Goal: Information Seeking & Learning: Learn about a topic

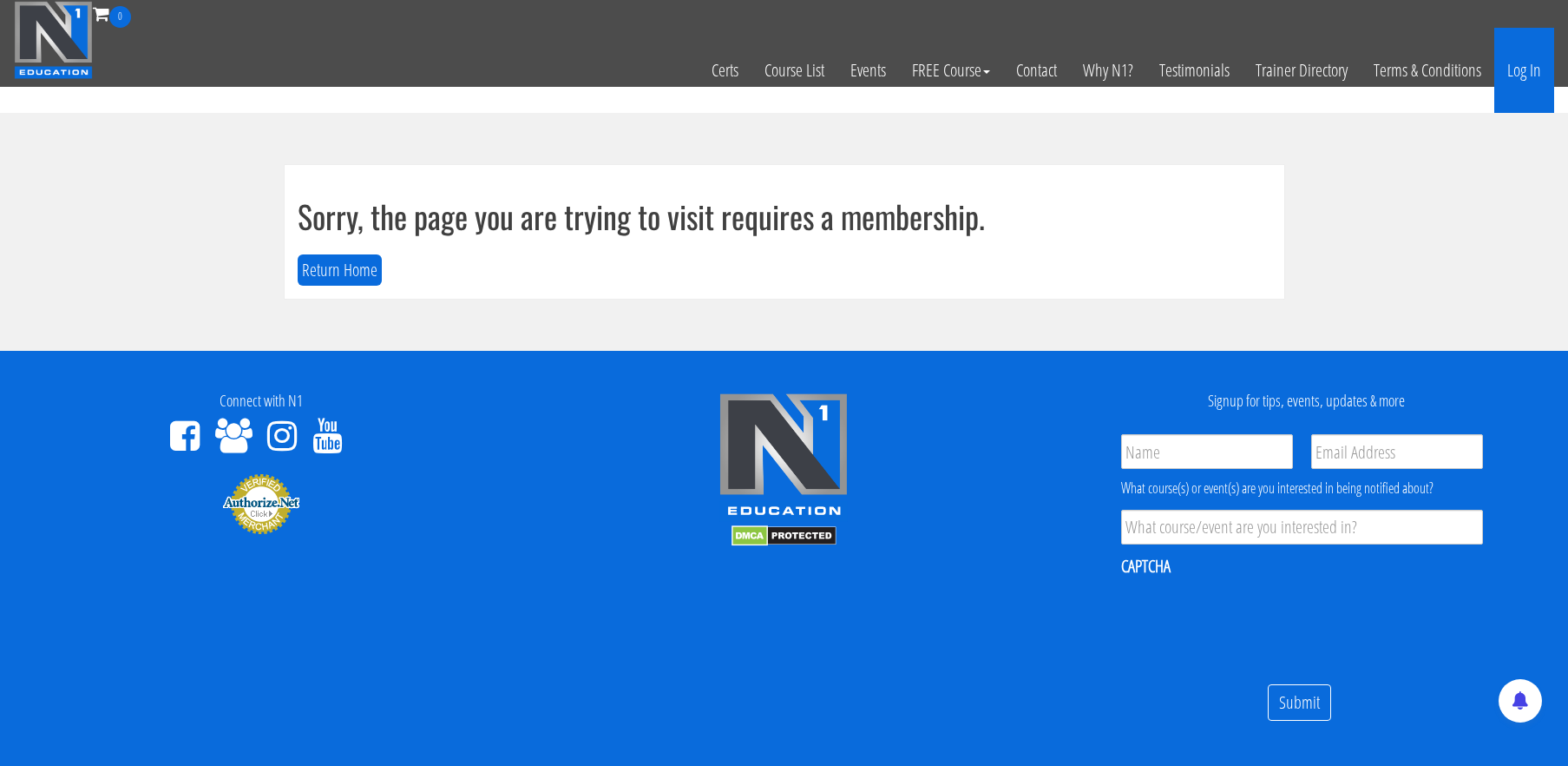
click at [1531, 72] on link "Log In" at bounding box center [1523, 70] width 60 height 85
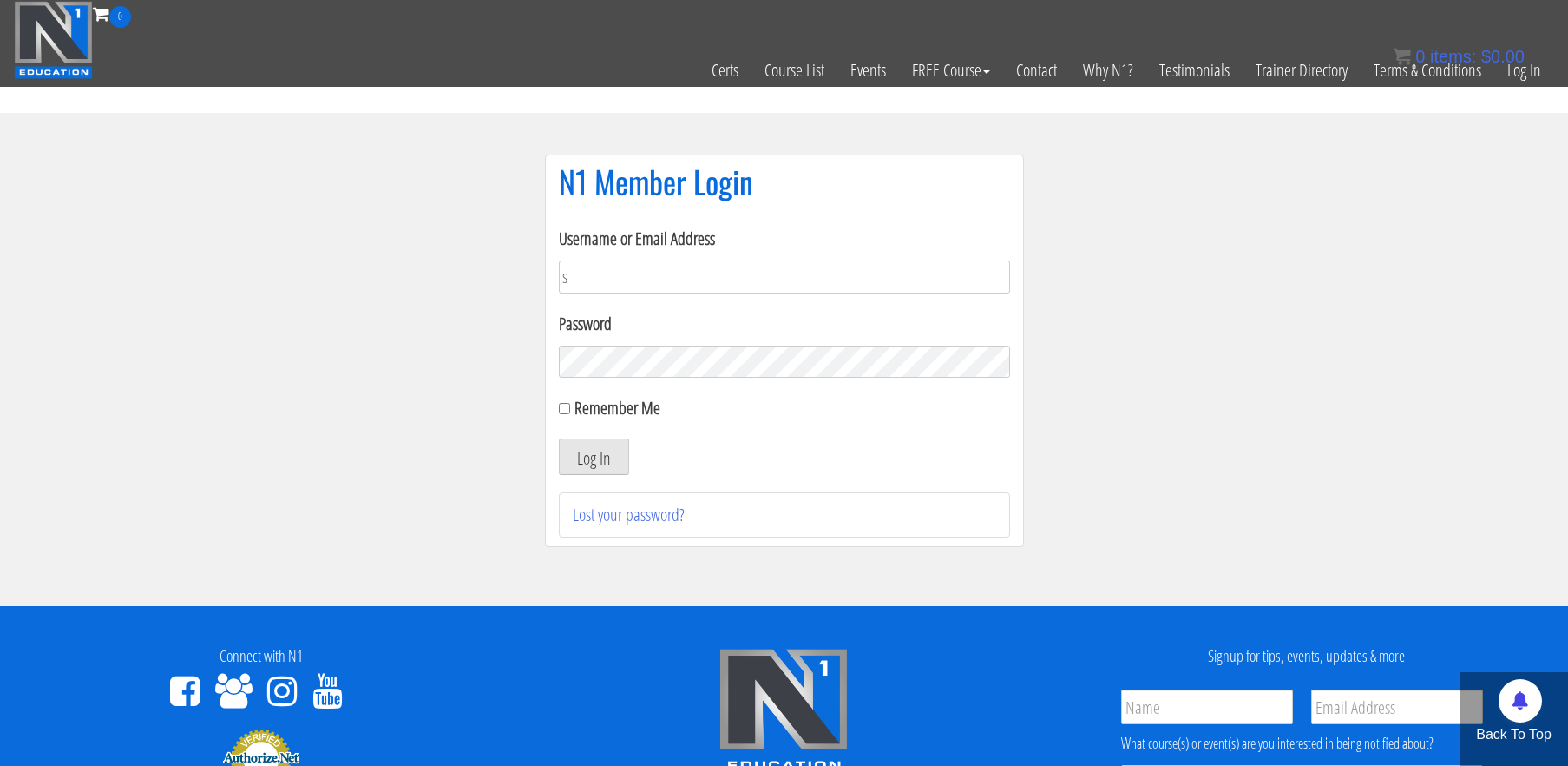
type input "stephanieisreading@gmail.com"
click at [559, 438] on button "Log In" at bounding box center [593, 456] width 71 height 37
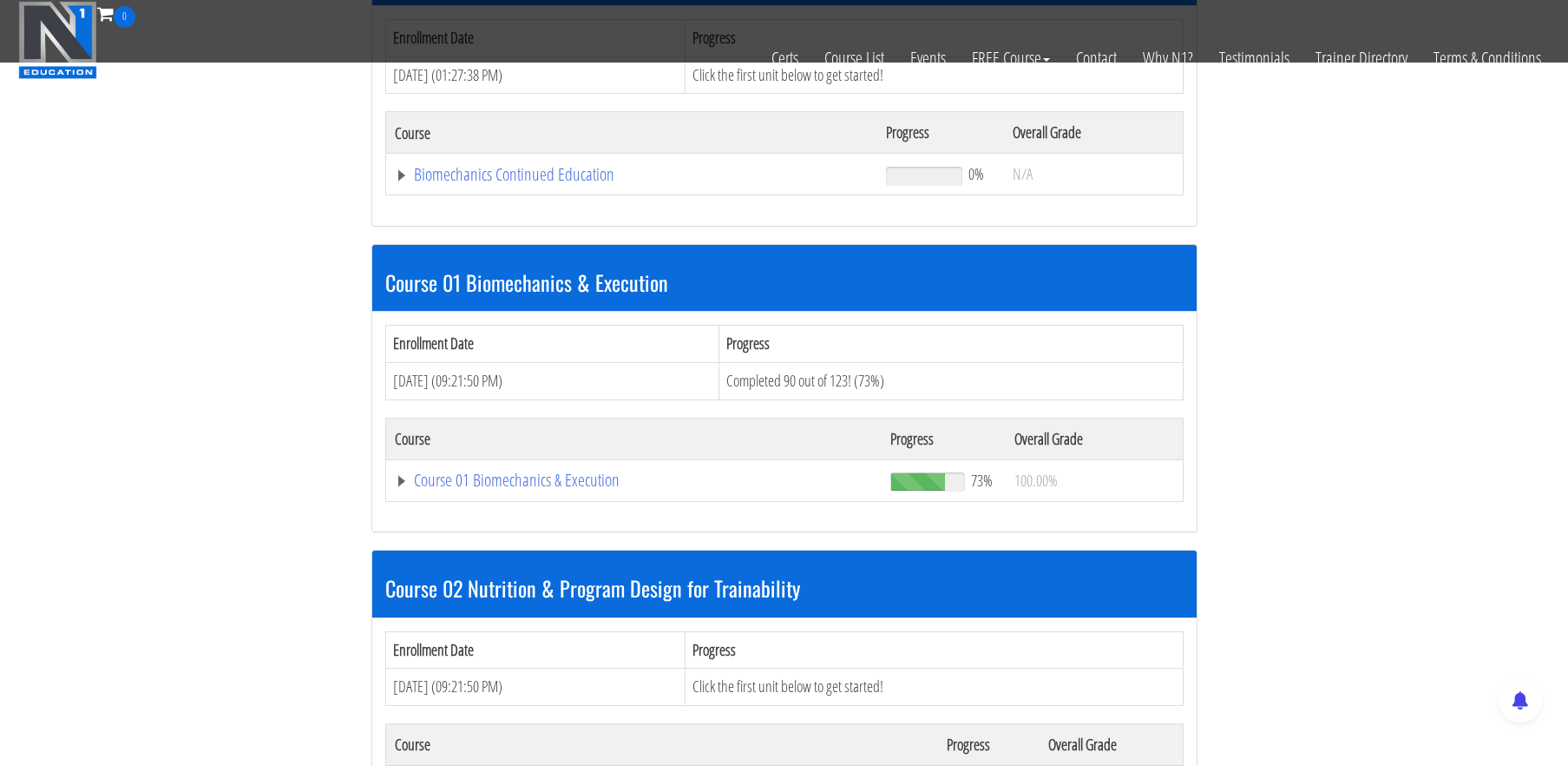
scroll to position [332, 0]
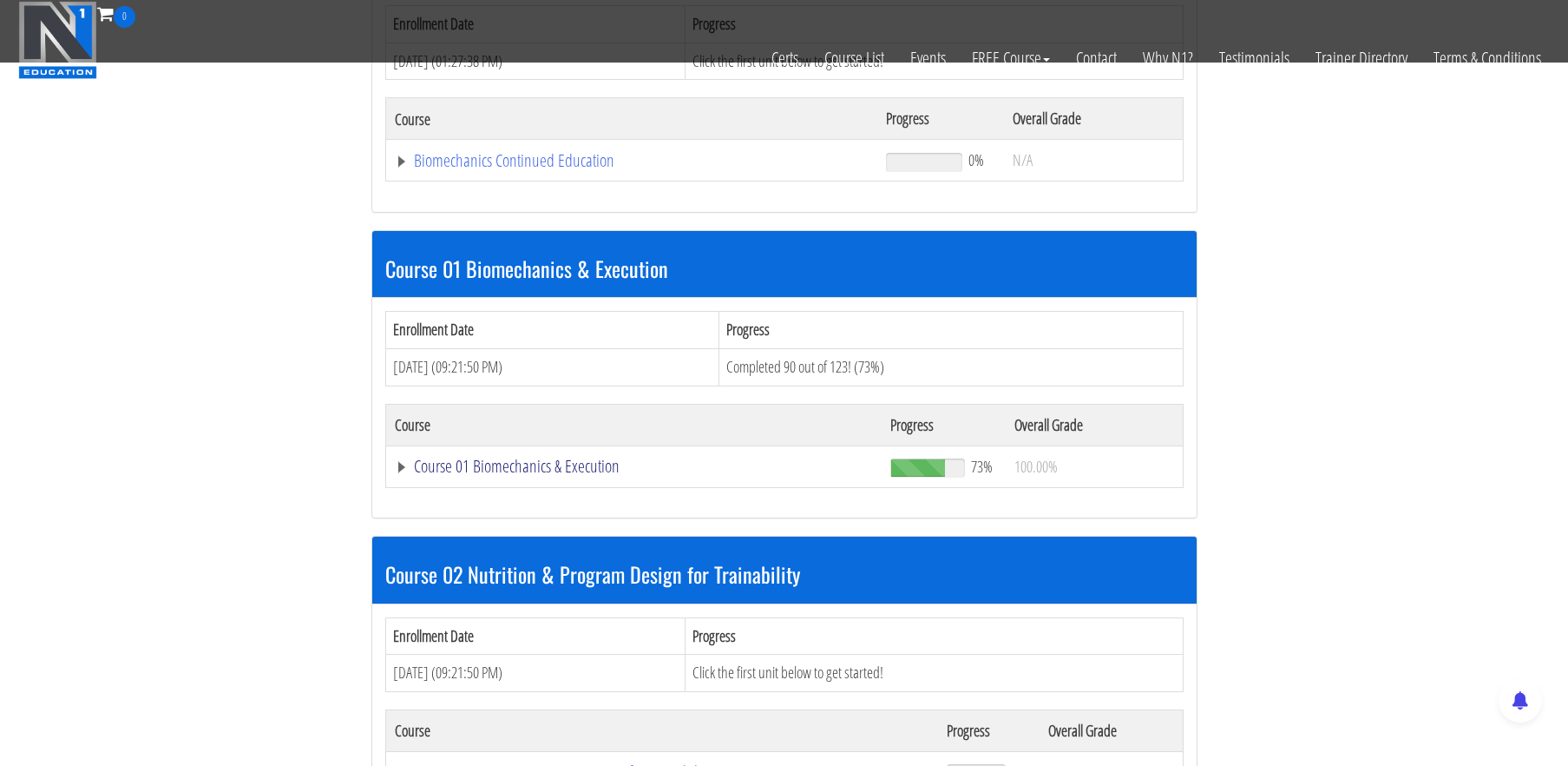
click at [583, 466] on link "Course 01 Biomechanics & Execution" at bounding box center [634, 465] width 479 height 17
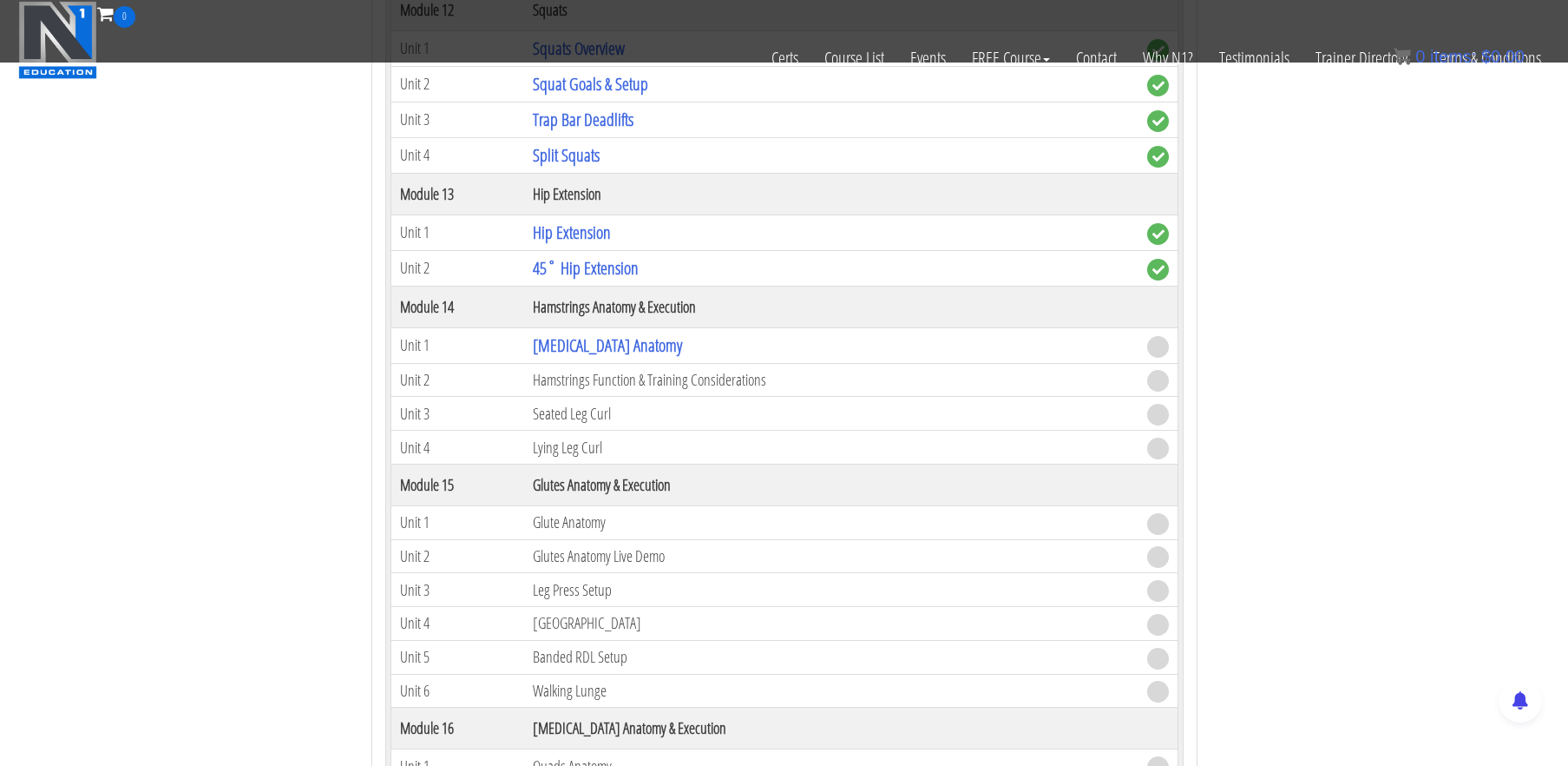
scroll to position [4267, 0]
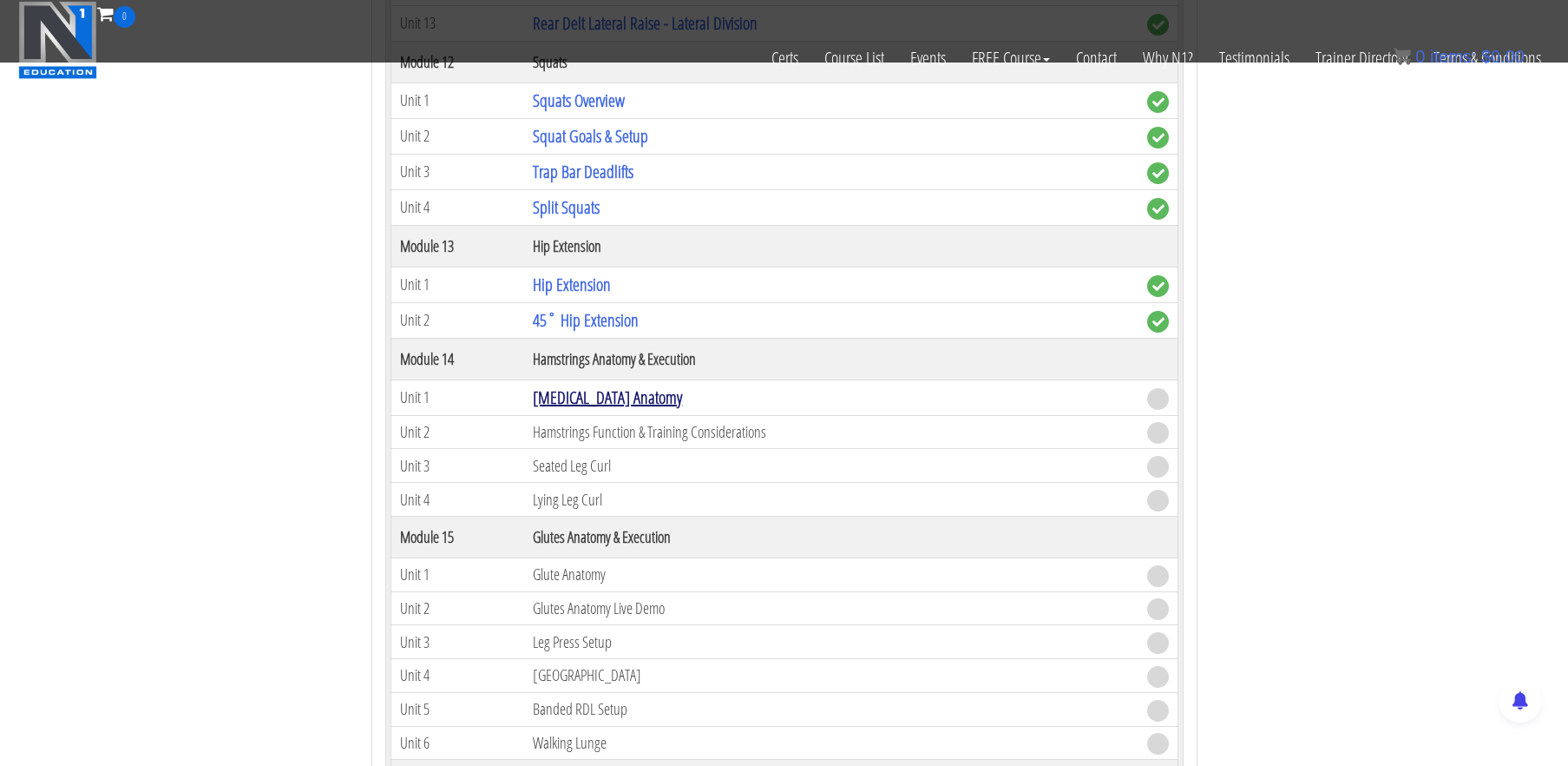
click at [630, 391] on link "[MEDICAL_DATA] Anatomy" at bounding box center [607, 397] width 149 height 23
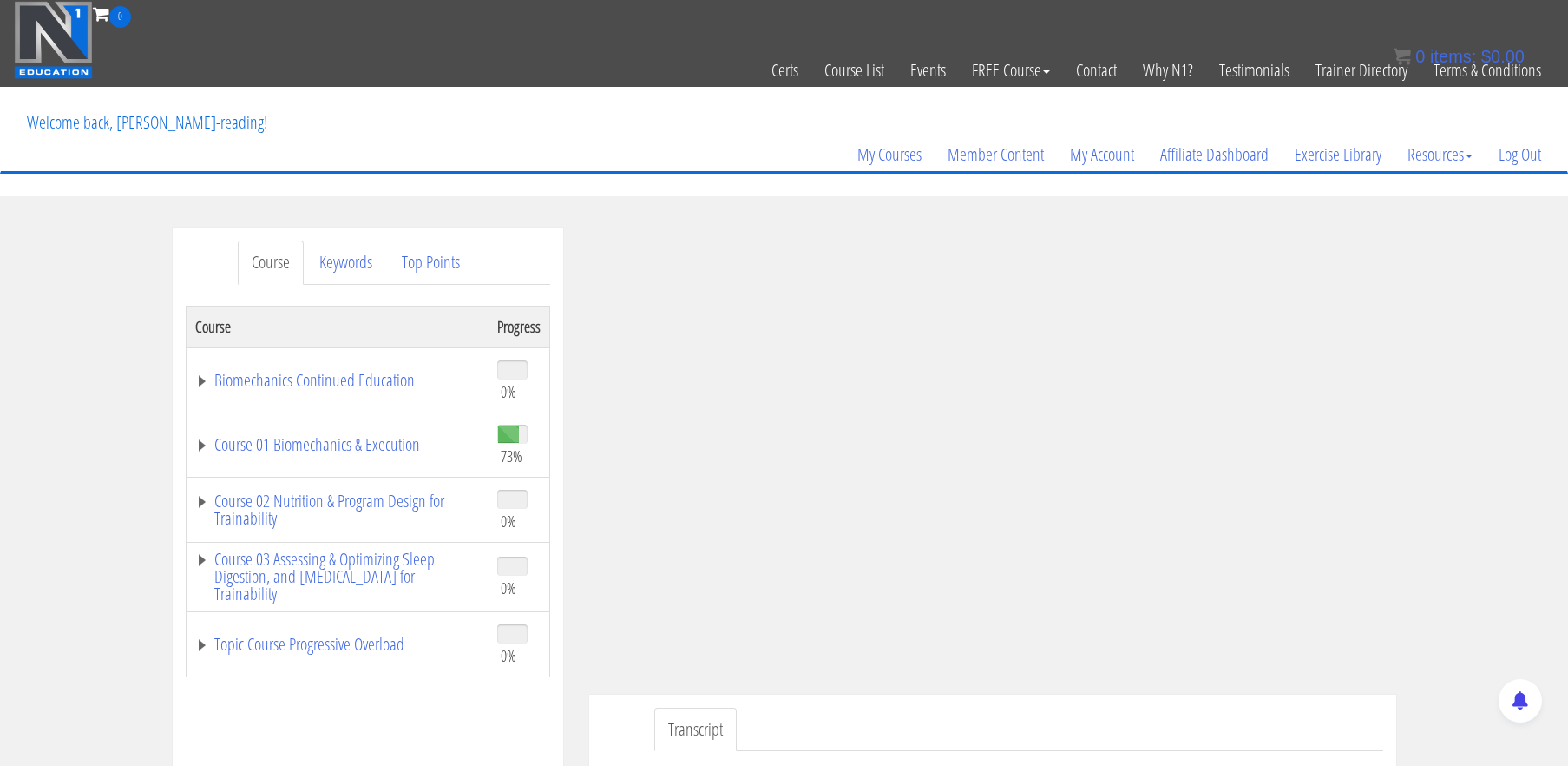
click at [1488, 254] on div "Course Keywords Top Points Course Progress Biomechanics Continued Education 0% …" at bounding box center [784, 718] width 1568 height 981
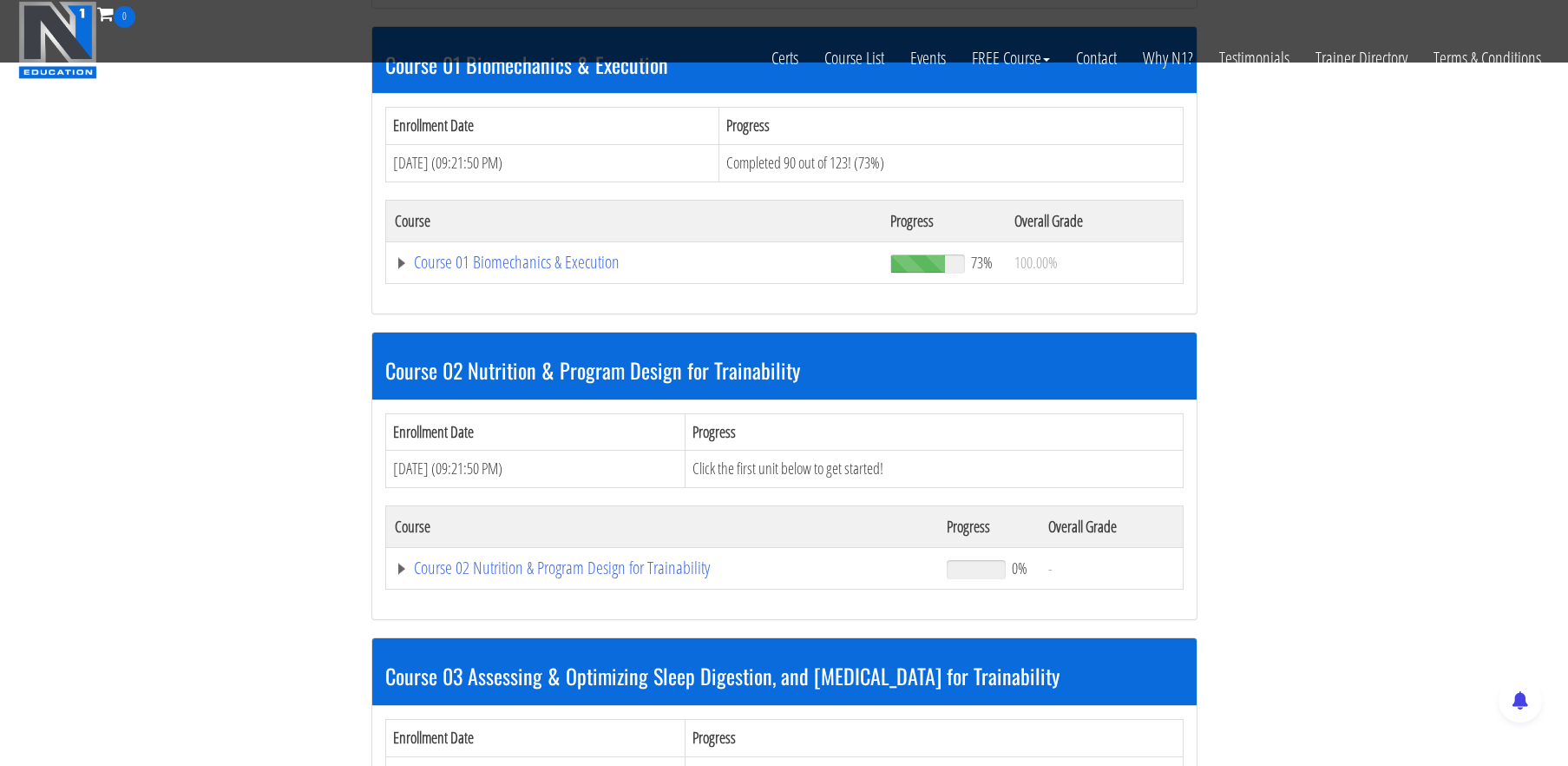
scroll to position [535, 0]
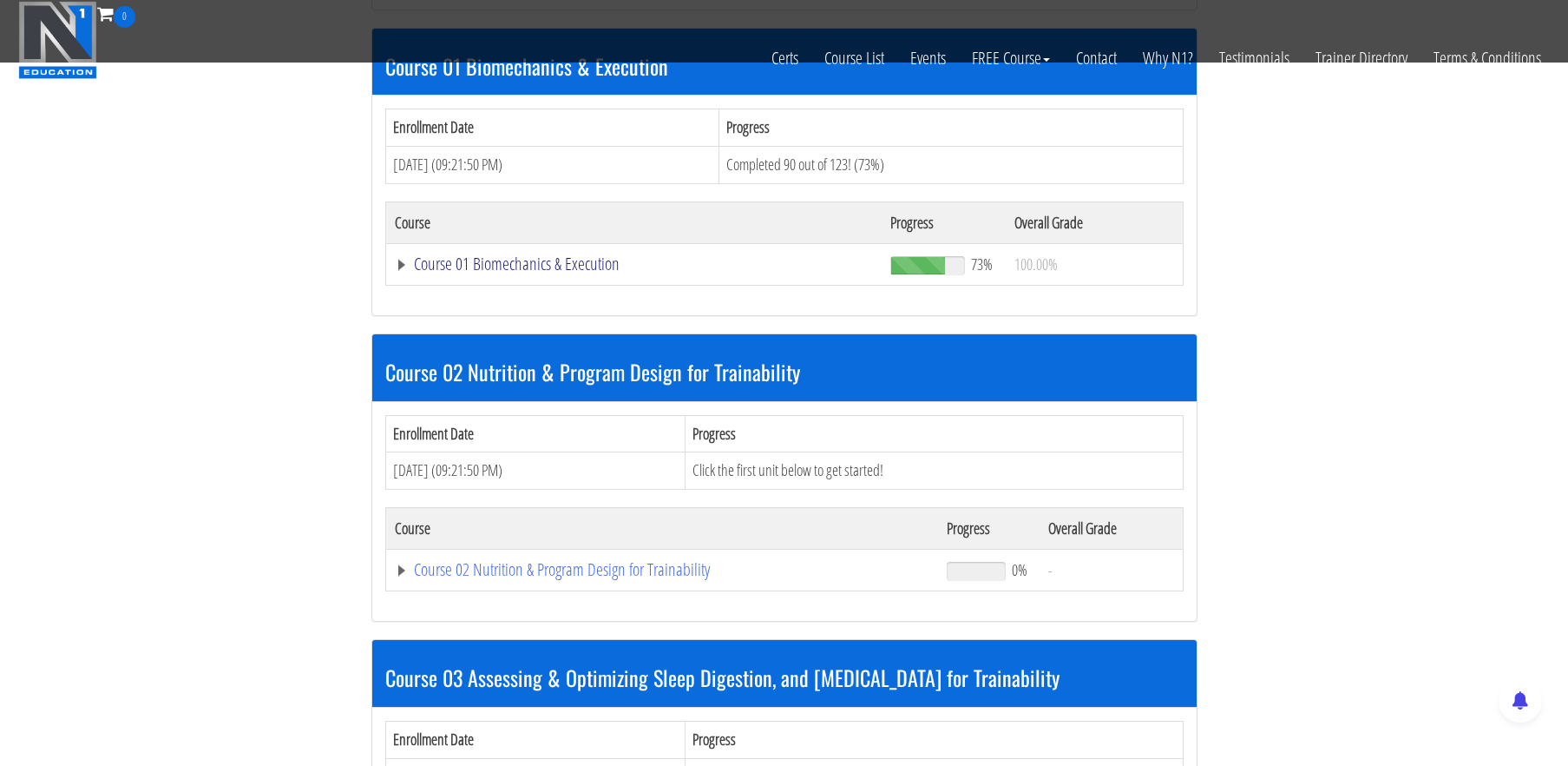
click at [523, 264] on link "Course 01 Biomechanics & Execution" at bounding box center [634, 263] width 479 height 17
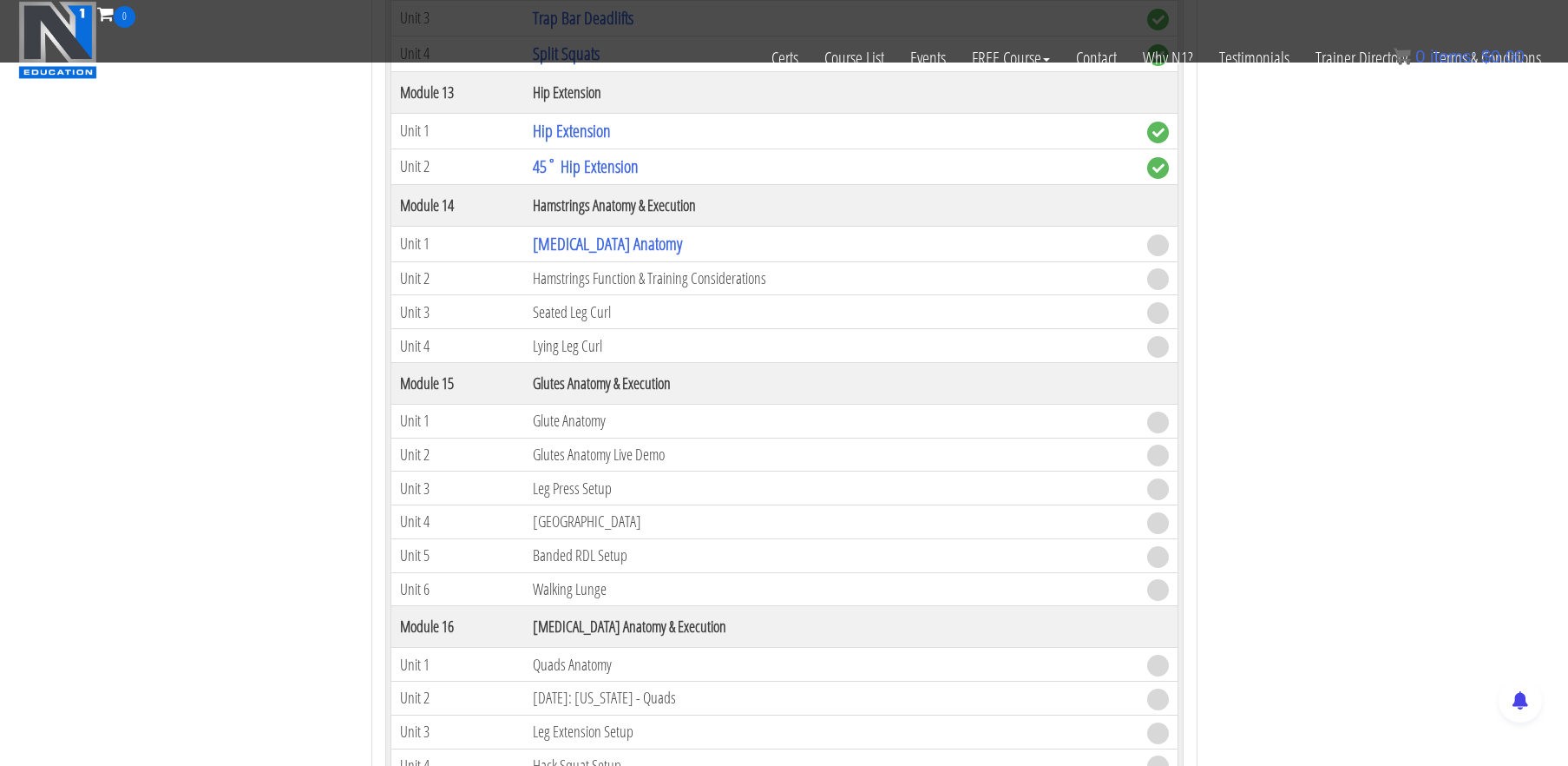
scroll to position [4420, 0]
click at [596, 239] on link "[MEDICAL_DATA] Anatomy" at bounding box center [607, 245] width 149 height 23
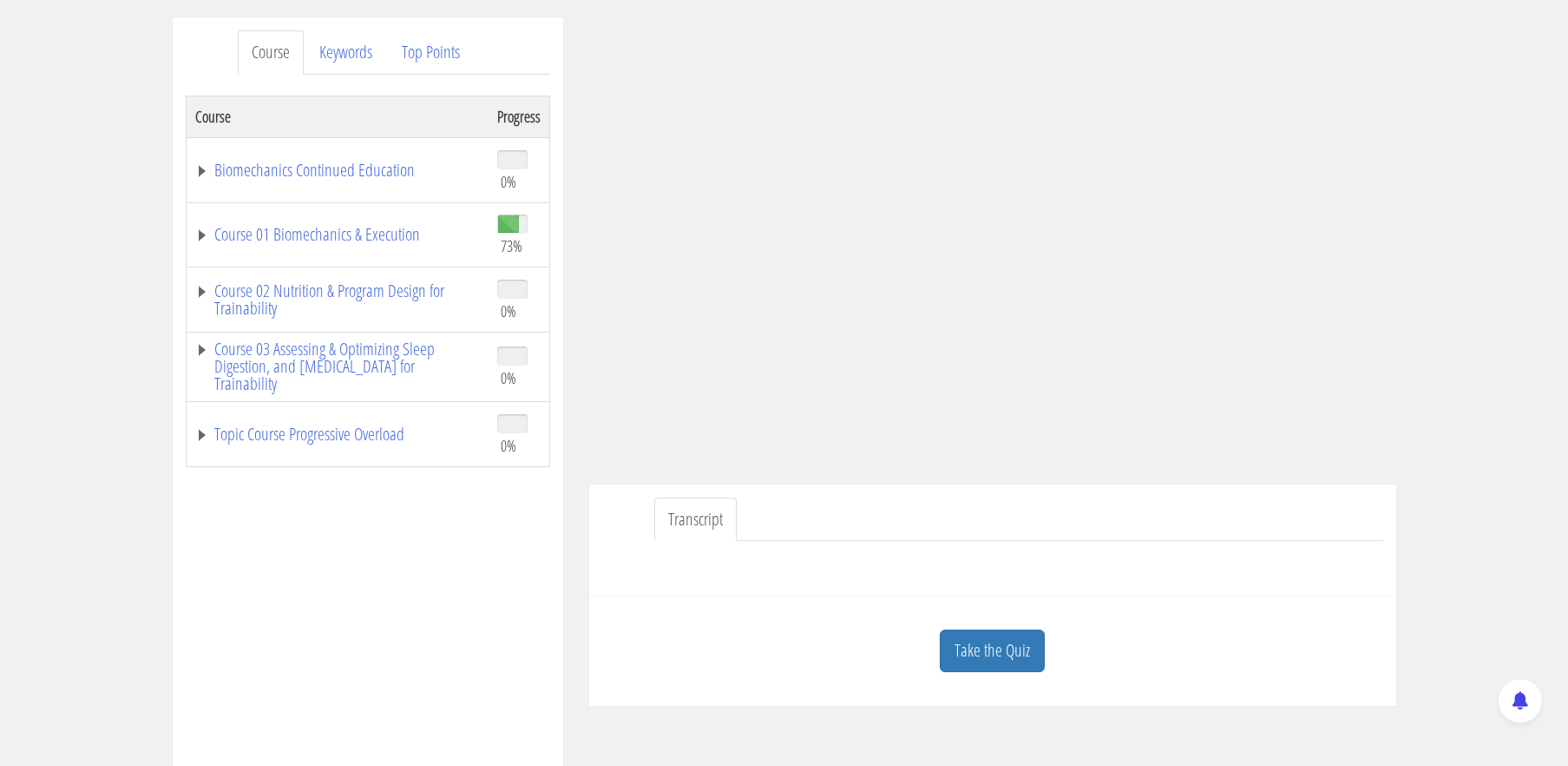
scroll to position [223, 0]
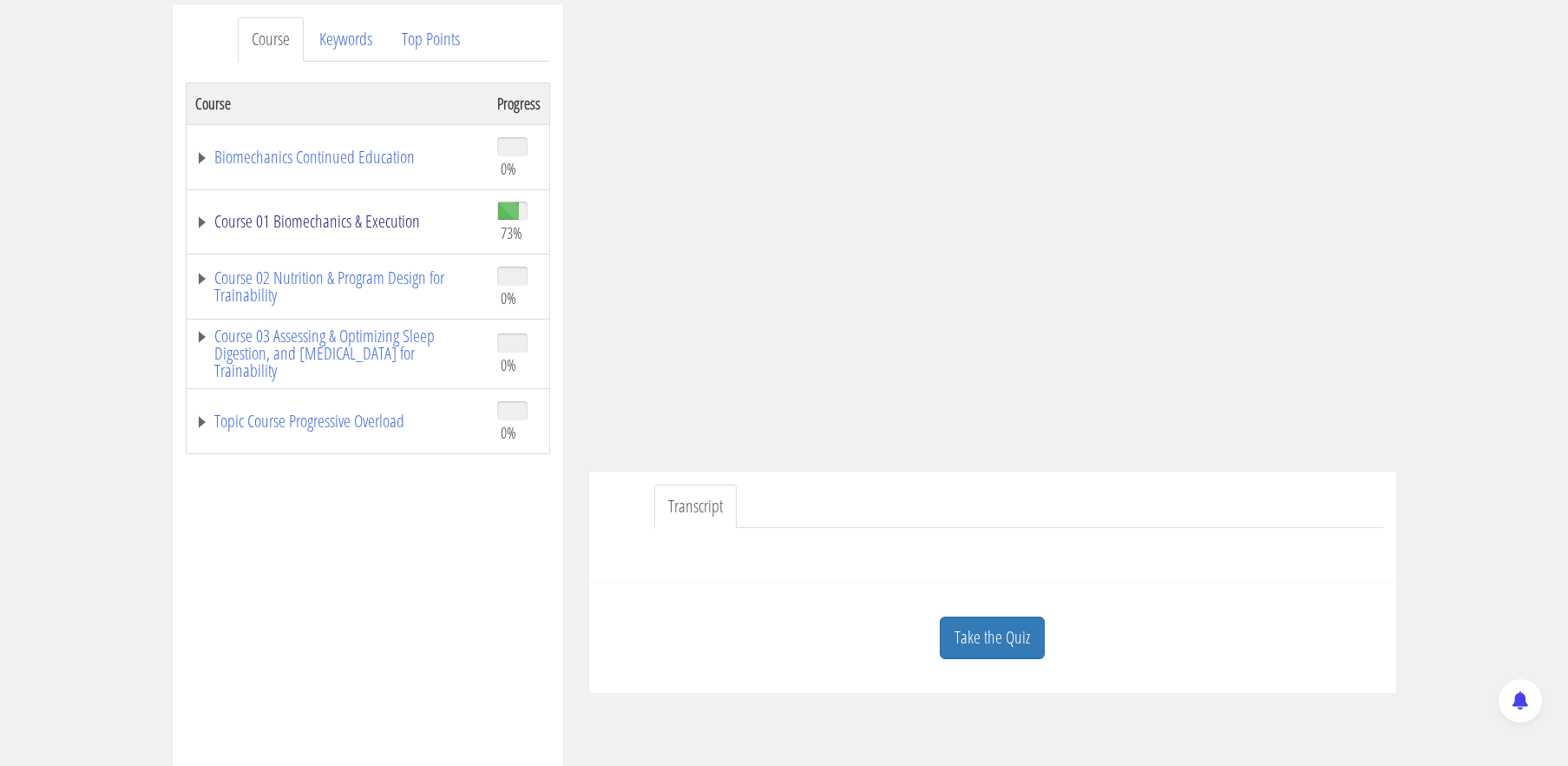
click at [293, 218] on link "Course 01 Biomechanics & Execution" at bounding box center [337, 221] width 285 height 17
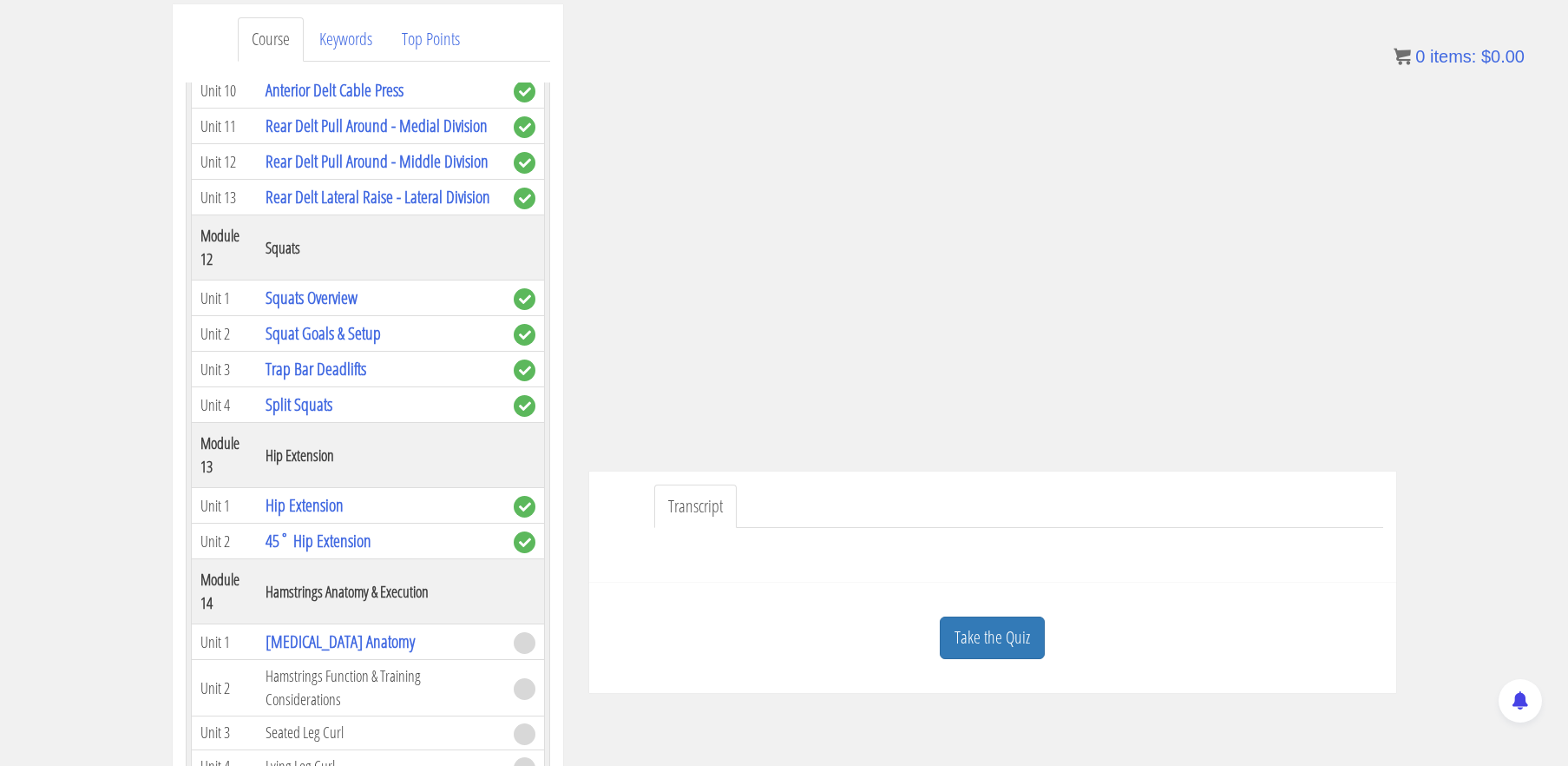
scroll to position [3987, 0]
click at [980, 649] on link "Take the Quiz" at bounding box center [992, 637] width 105 height 43
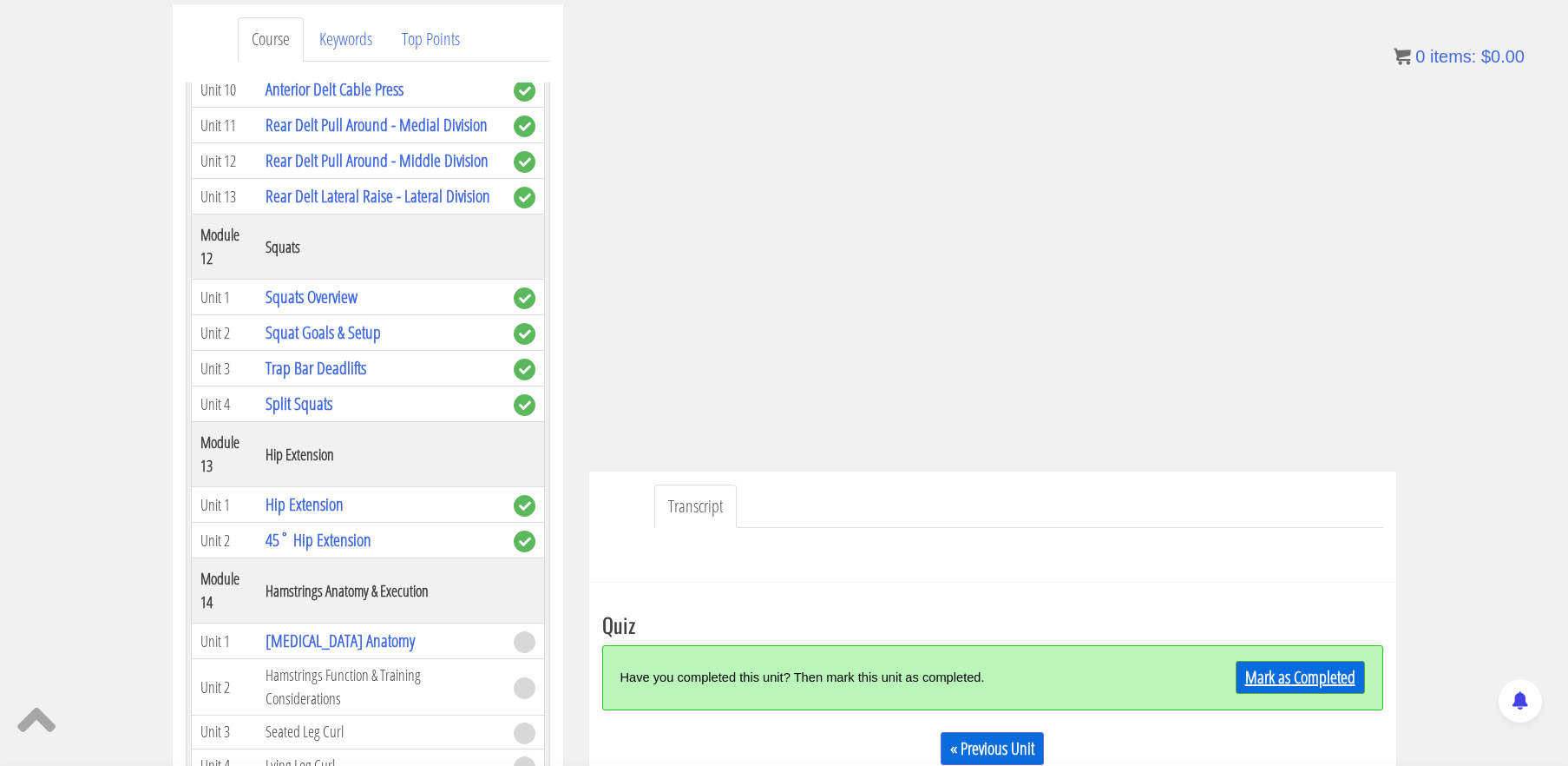
click at [1268, 679] on link "Mark as Completed" at bounding box center [1300, 677] width 129 height 33
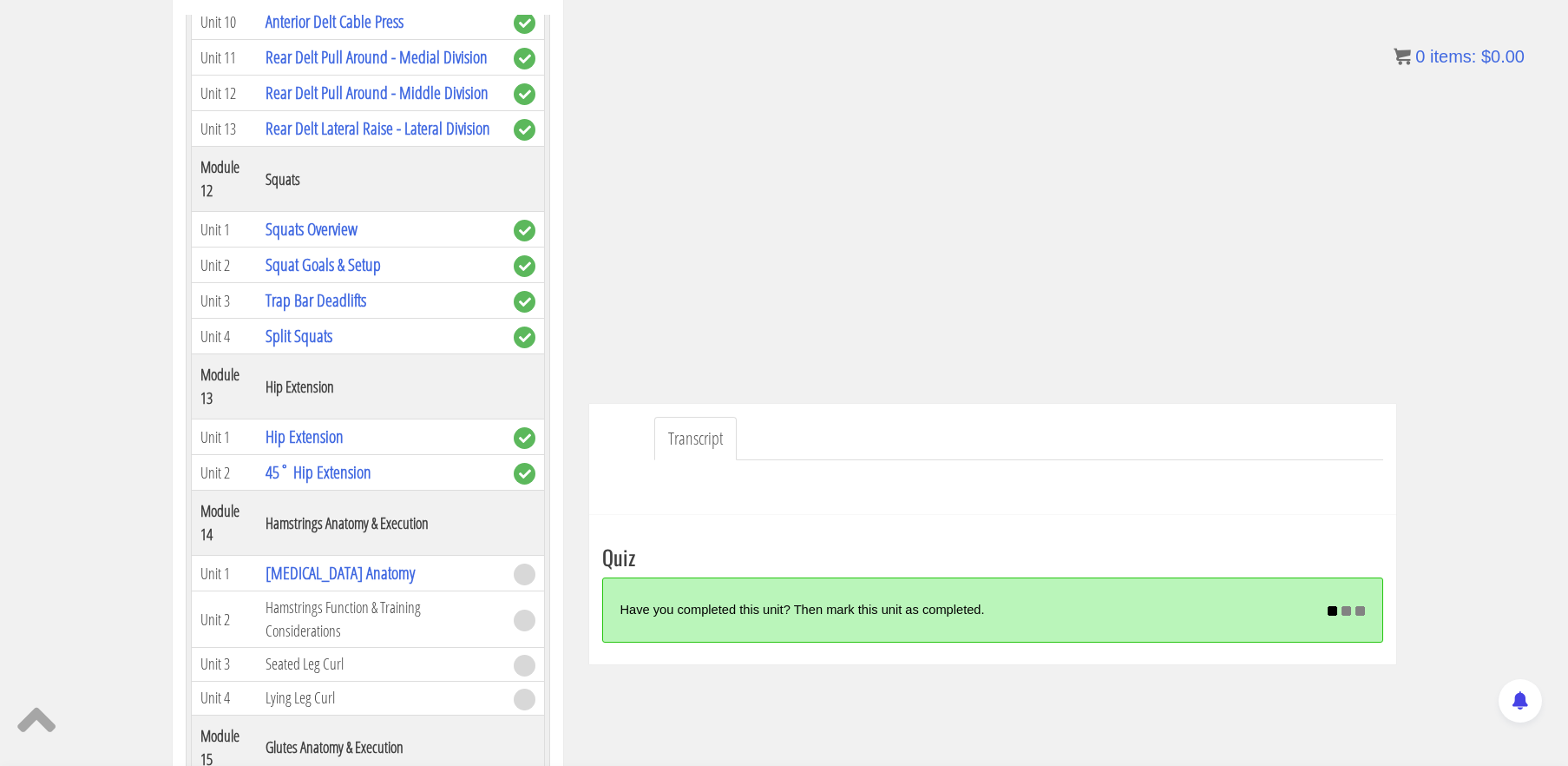
scroll to position [296, 0]
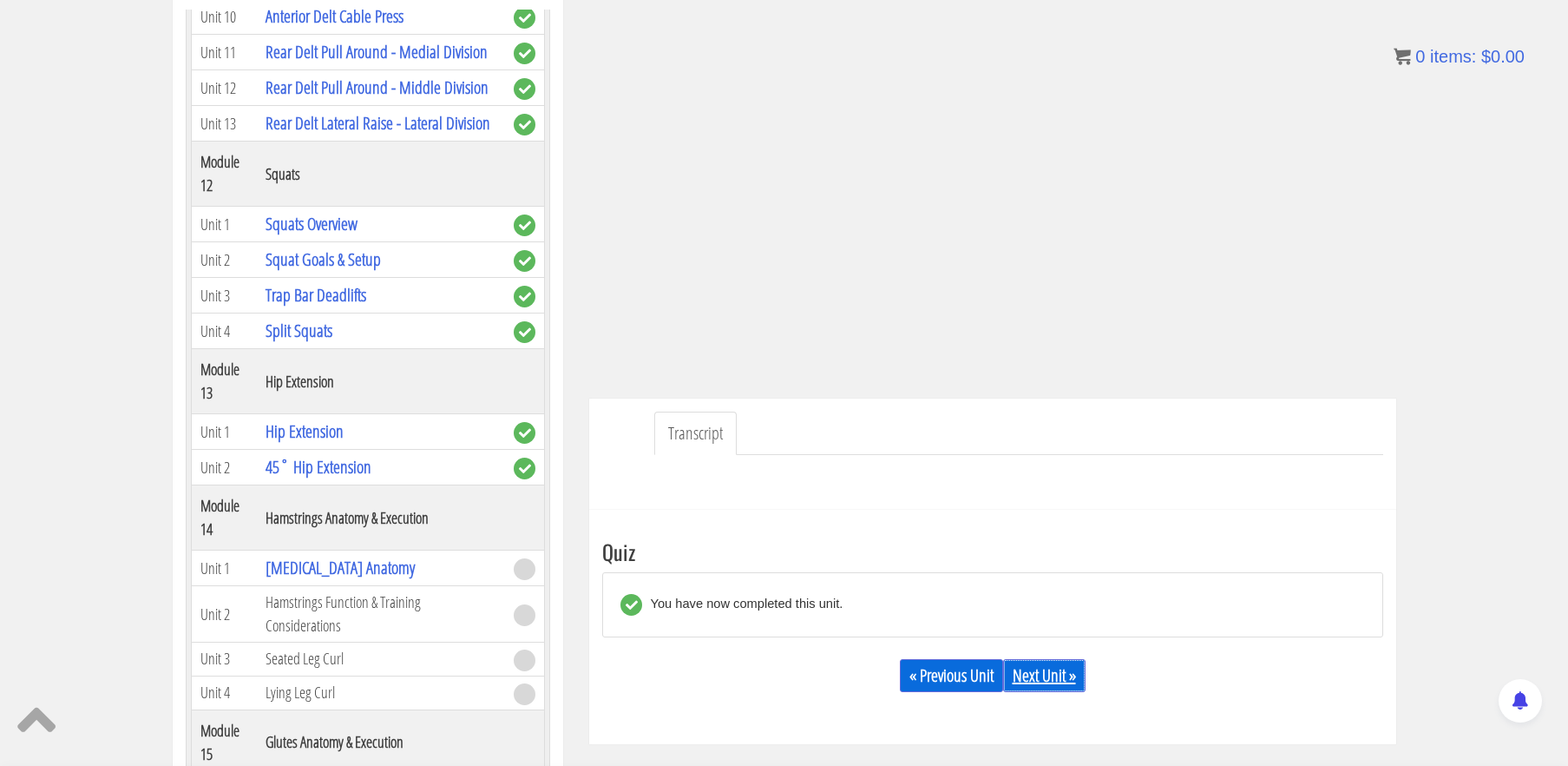
click at [1027, 684] on link "Next Unit »" at bounding box center [1044, 675] width 82 height 33
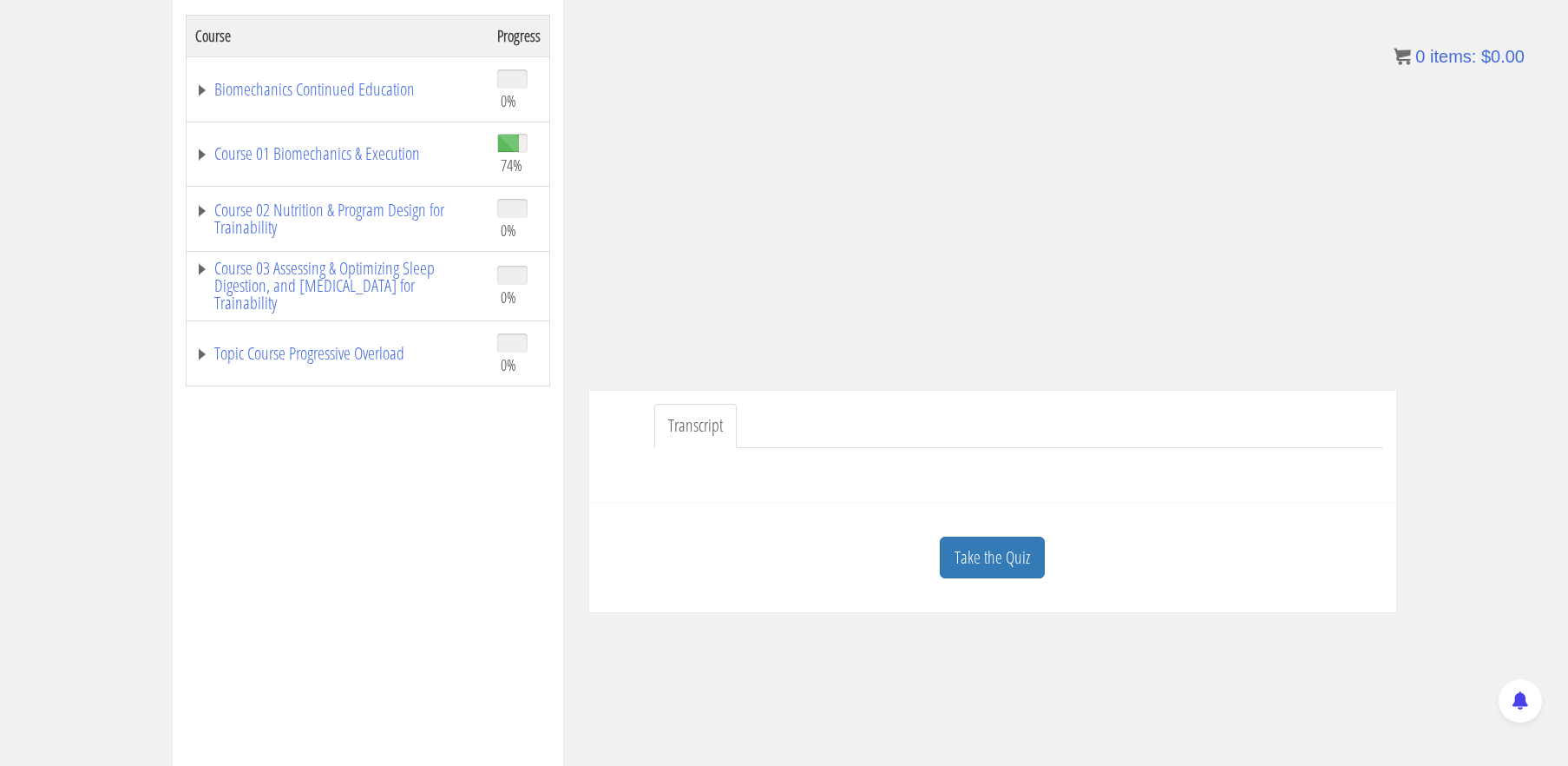
scroll to position [292, 0]
click at [994, 557] on link "Take the Quiz" at bounding box center [992, 557] width 105 height 43
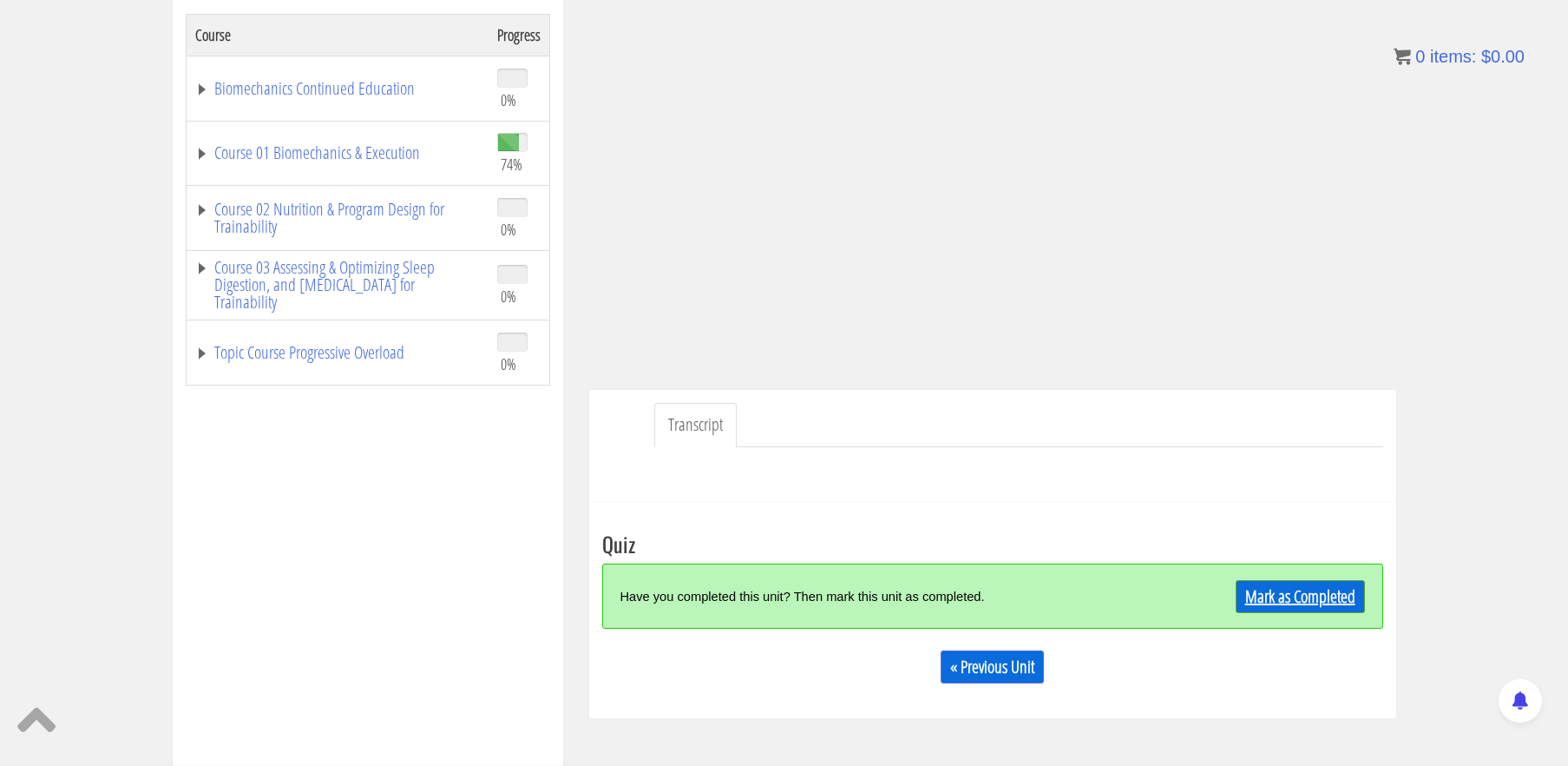
click at [1297, 597] on link "Mark as Completed" at bounding box center [1300, 596] width 129 height 33
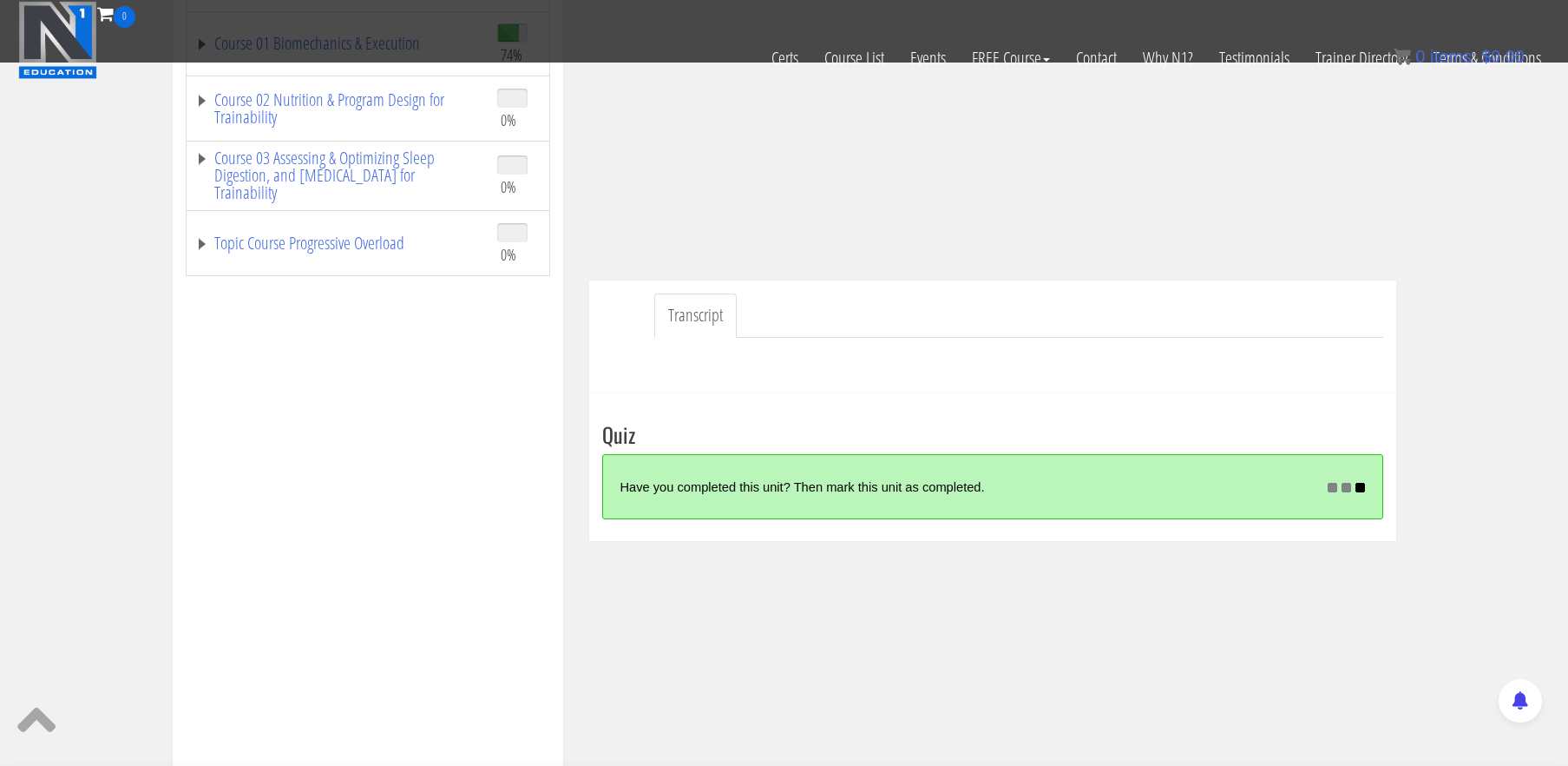
scroll to position [428, 0]
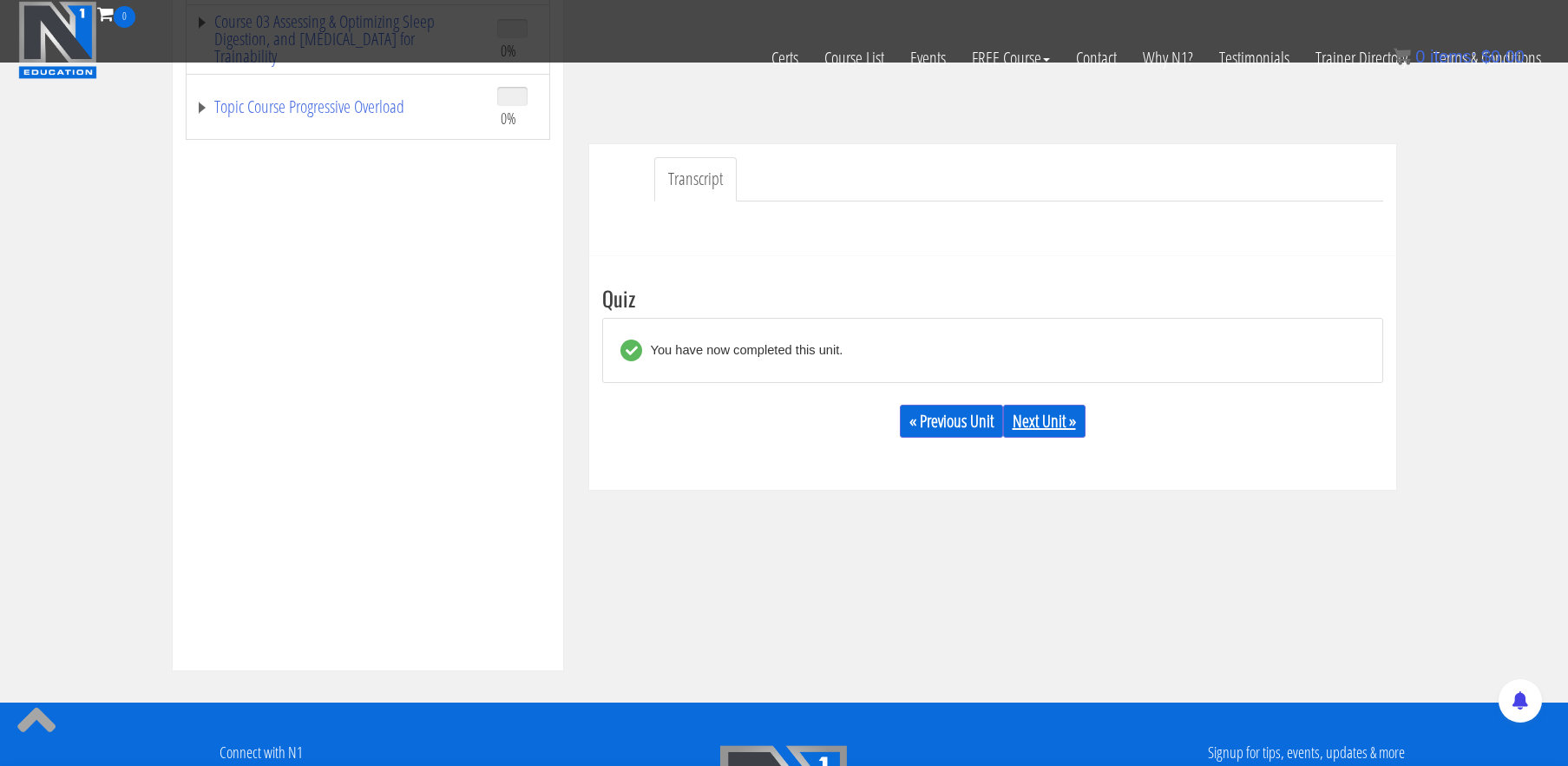
click at [1054, 412] on link "Next Unit »" at bounding box center [1044, 420] width 82 height 33
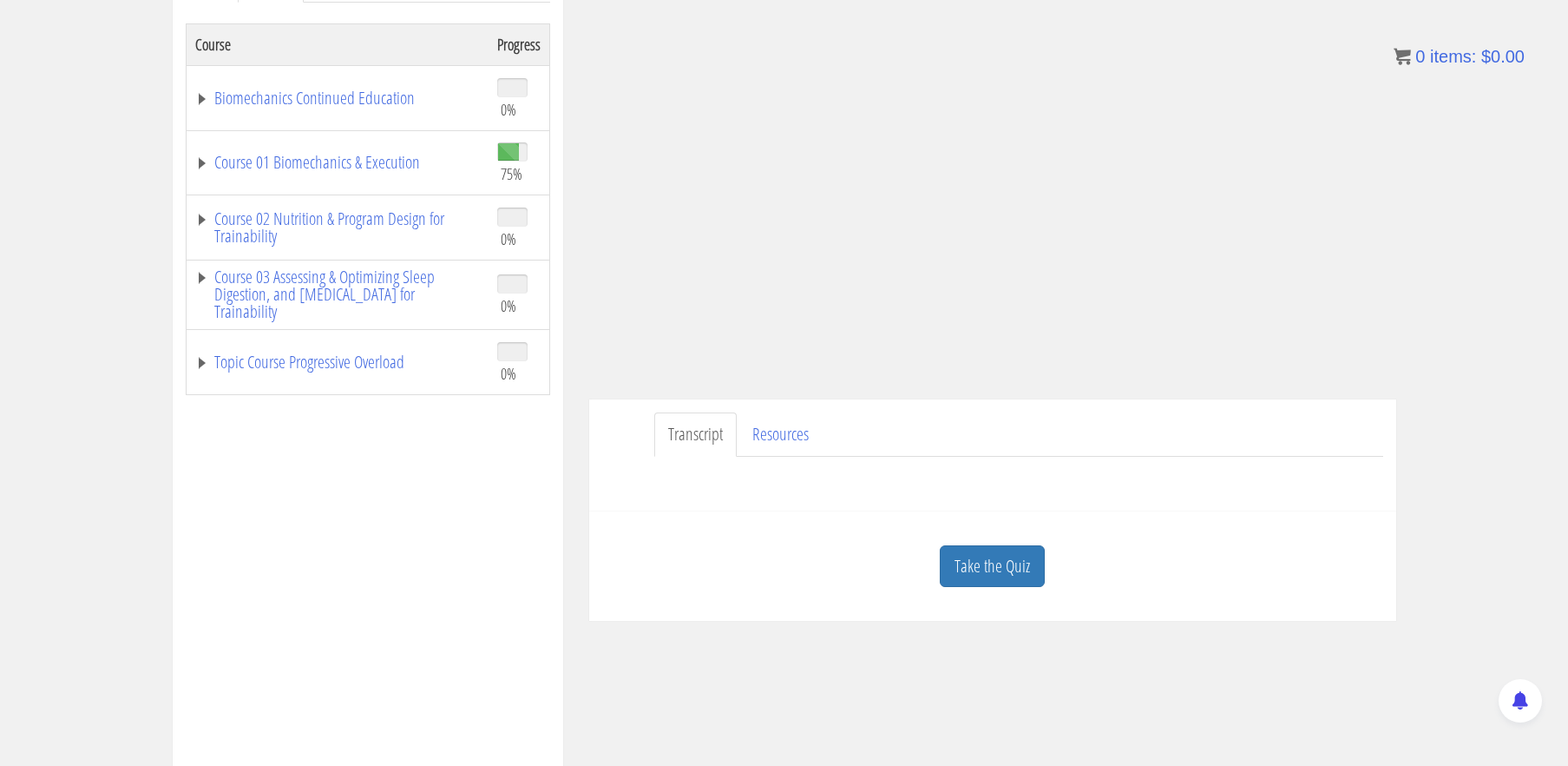
scroll to position [291, 0]
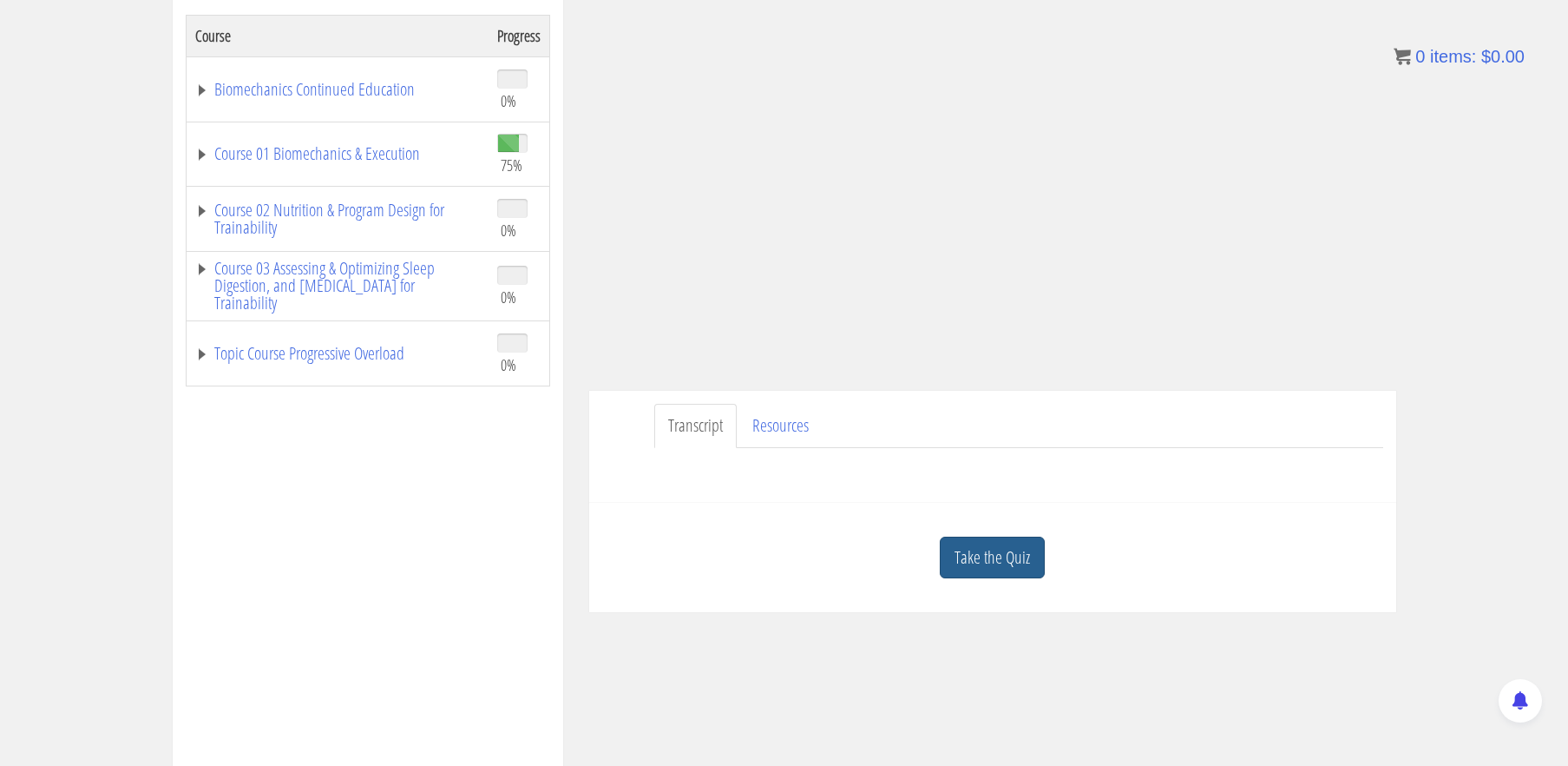
click at [1033, 545] on link "Take the Quiz" at bounding box center [992, 558] width 105 height 43
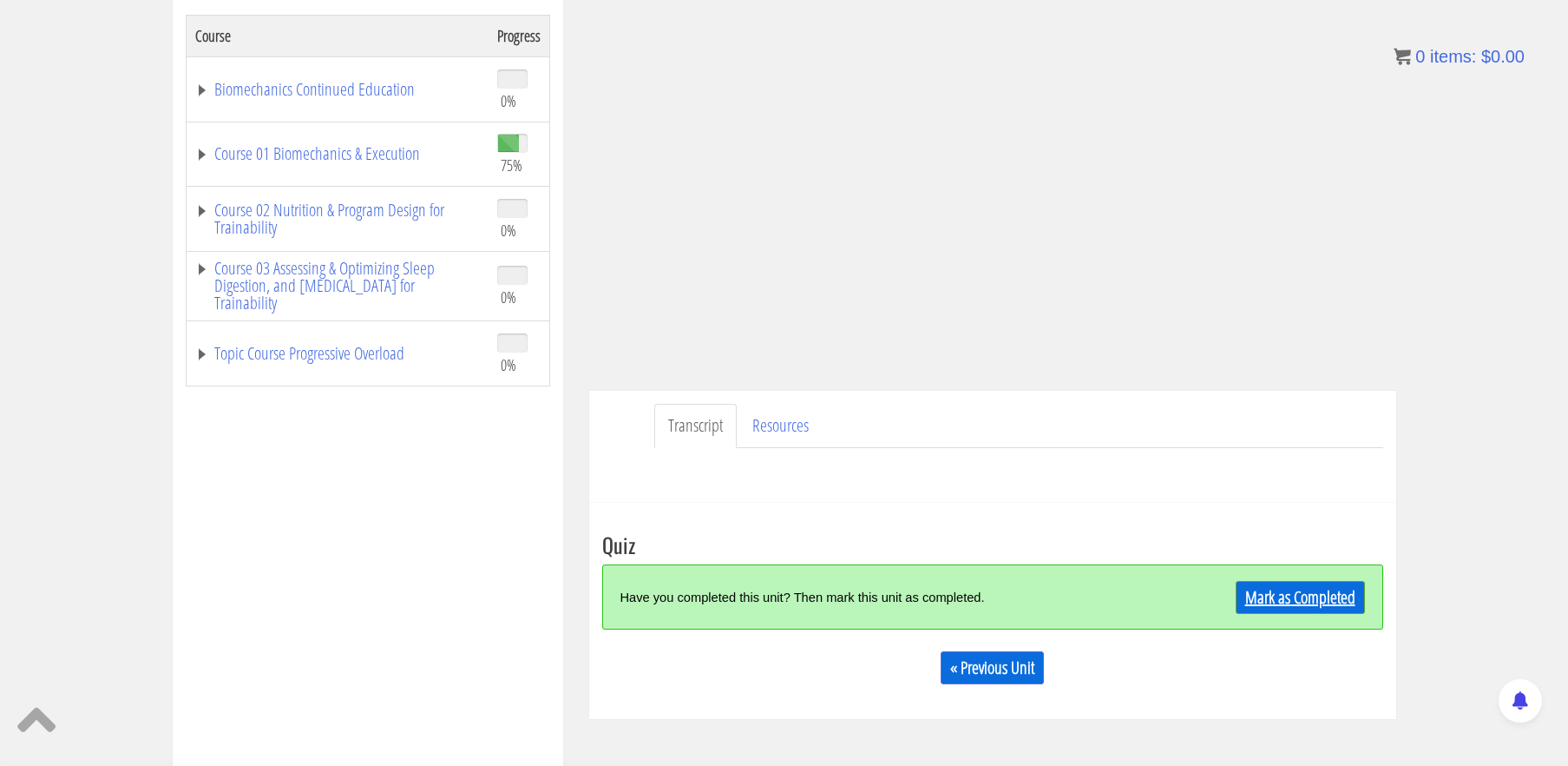
click at [1271, 599] on link "Mark as Completed" at bounding box center [1300, 597] width 129 height 33
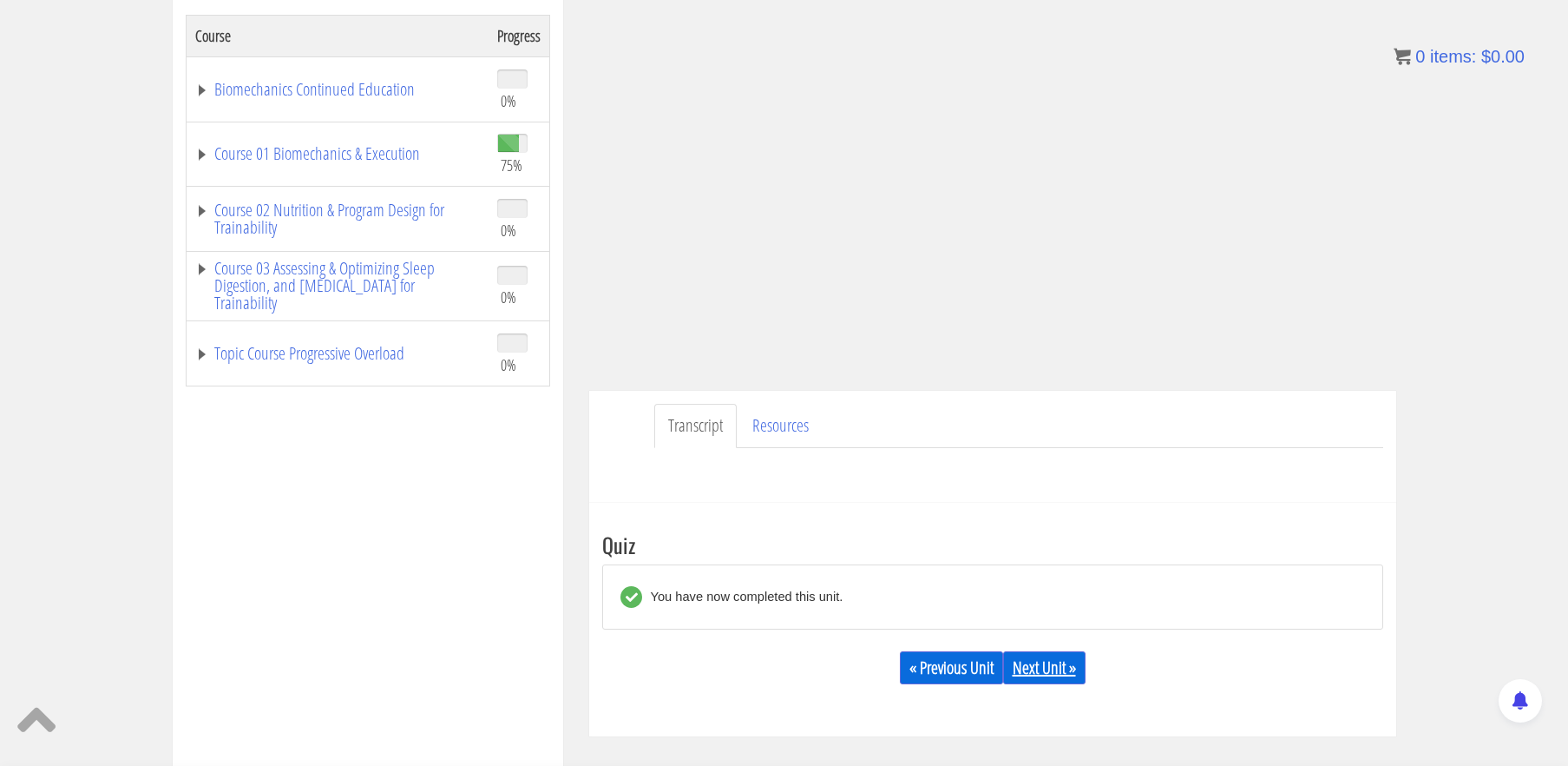
click at [1046, 666] on link "Next Unit »" at bounding box center [1044, 667] width 82 height 33
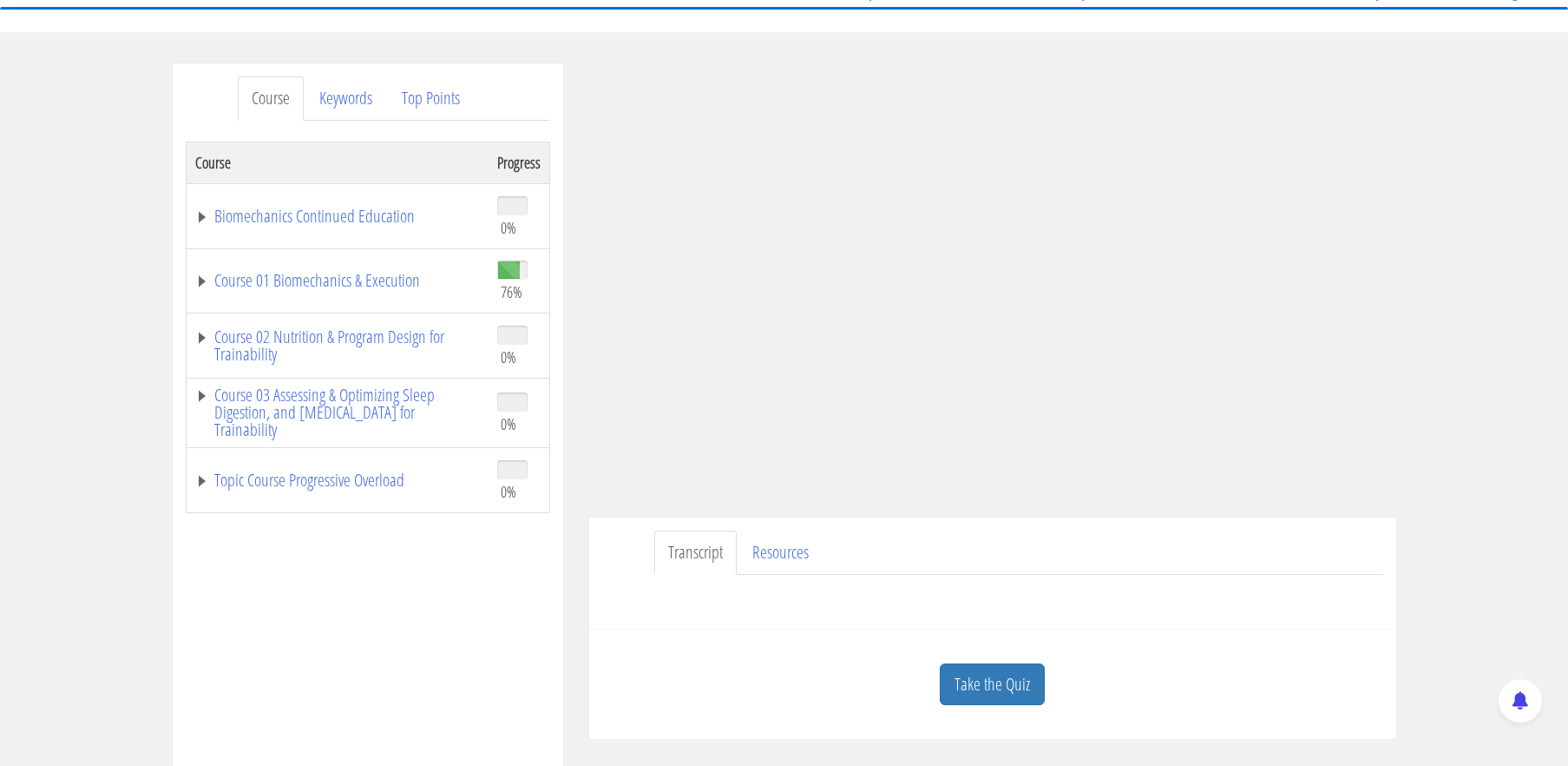
scroll to position [166, 0]
click at [334, 284] on link "Course 01 Biomechanics & Execution" at bounding box center [337, 278] width 285 height 17
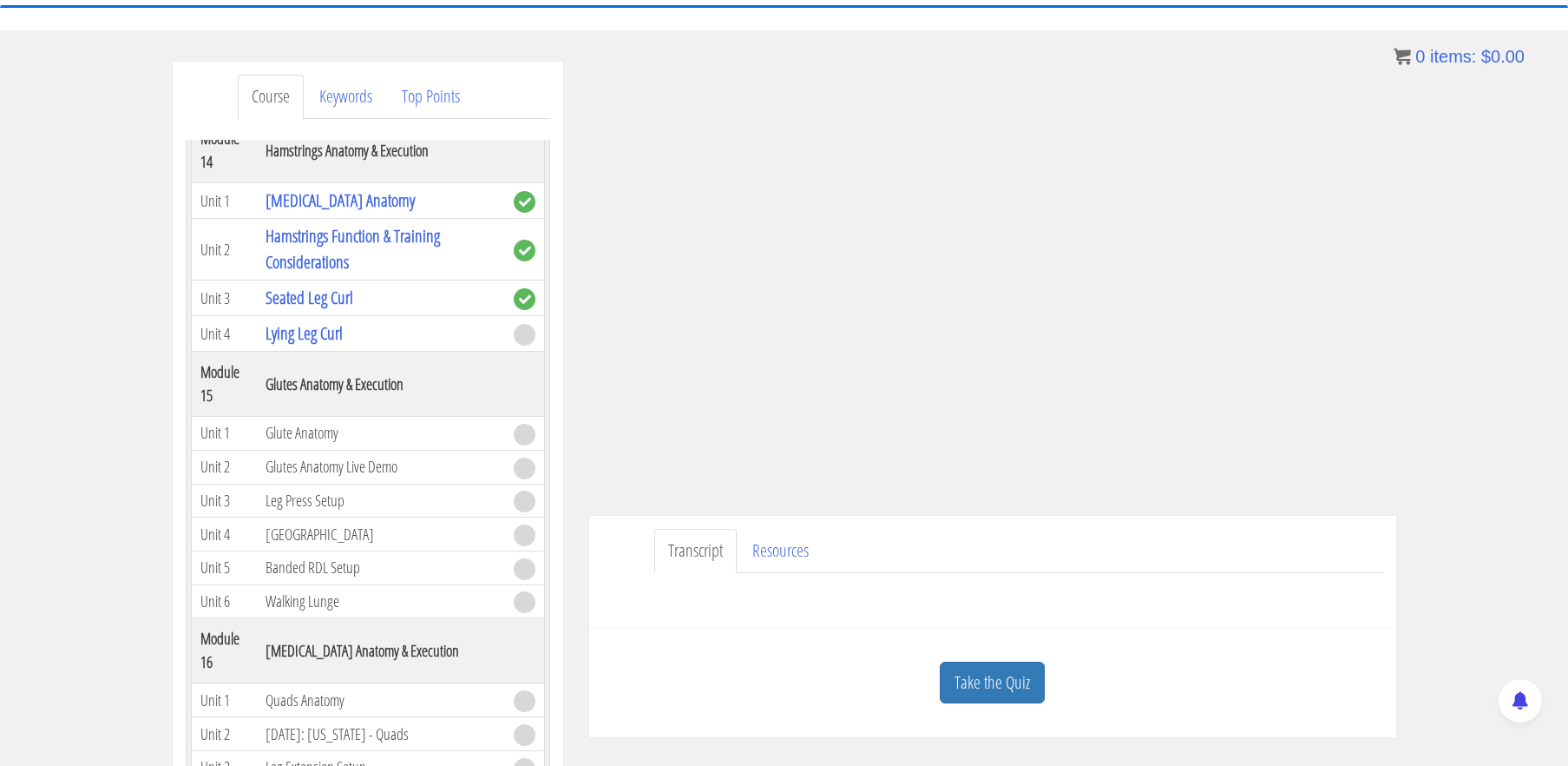
scroll to position [4484, 0]
